Goal: Check status

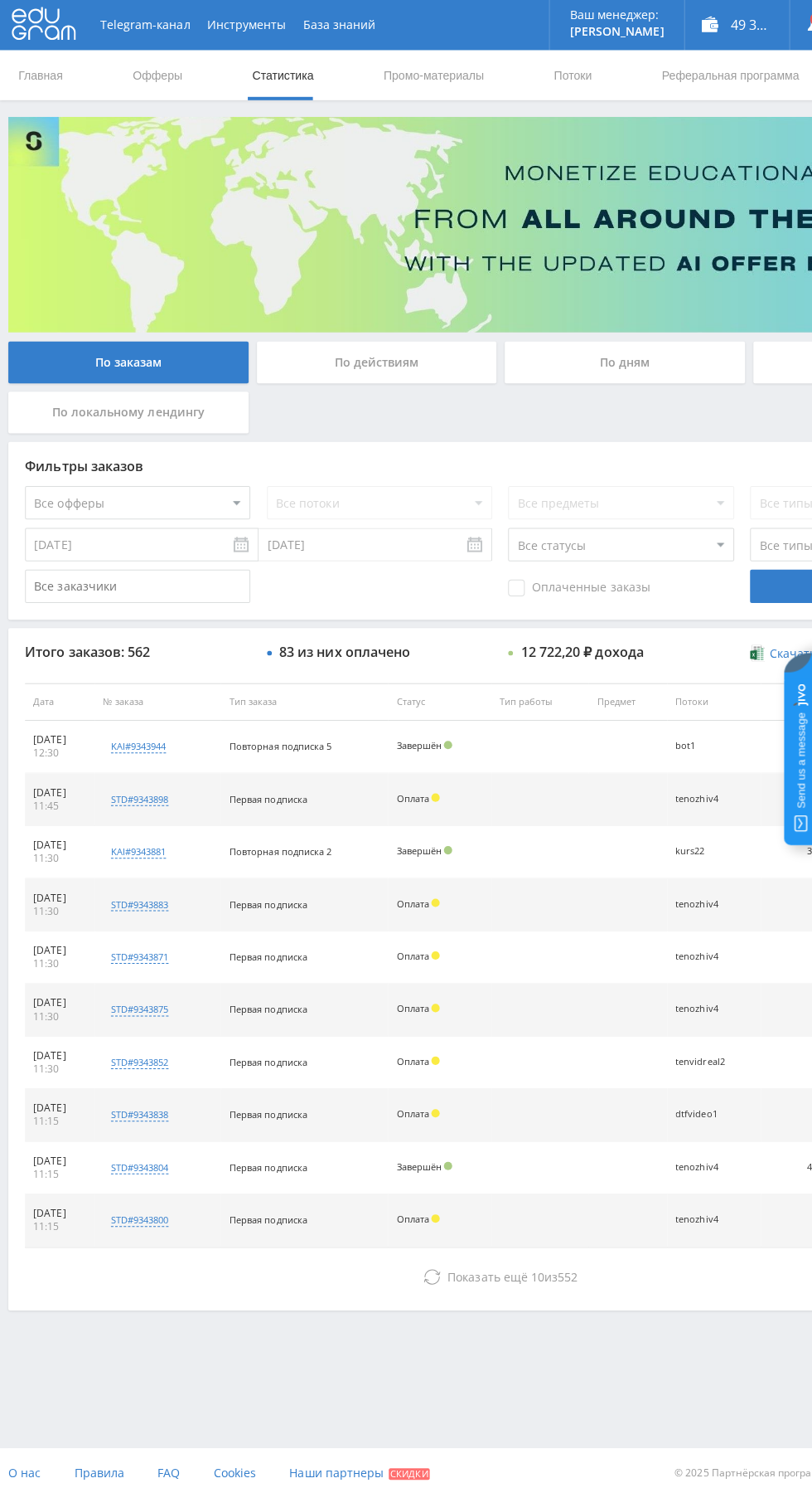
click at [624, 359] on div "По дням" at bounding box center [620, 360] width 238 height 42
click at [0, 0] on input "По дням" at bounding box center [0, 0] width 0 height 0
click at [500, 1261] on span "Показать ещё" at bounding box center [485, 1268] width 80 height 16
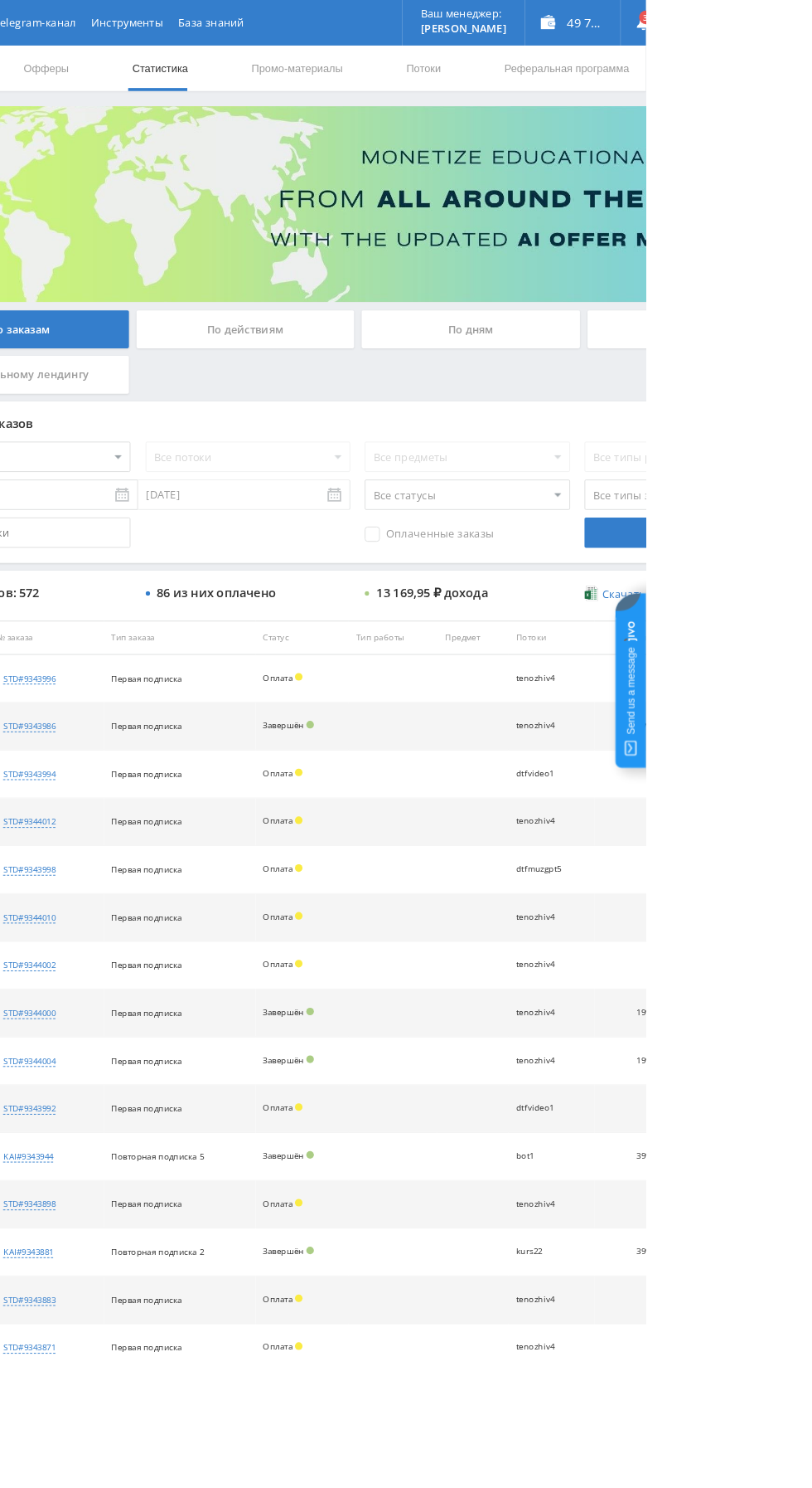
click at [579, 342] on div "По дням" at bounding box center [620, 360] width 238 height 42
click at [0, 0] on input "По дням" at bounding box center [0, 0] width 0 height 0
